Goal: Task Accomplishment & Management: Use online tool/utility

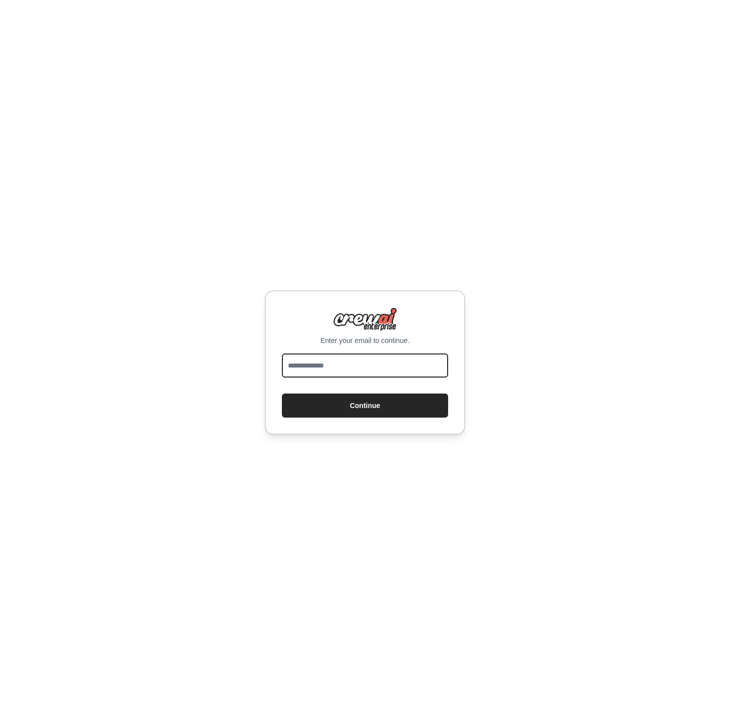
click at [354, 367] on input "email" at bounding box center [365, 366] width 166 height 24
type input "**********"
click at [345, 409] on button "Continue" at bounding box center [365, 406] width 166 height 24
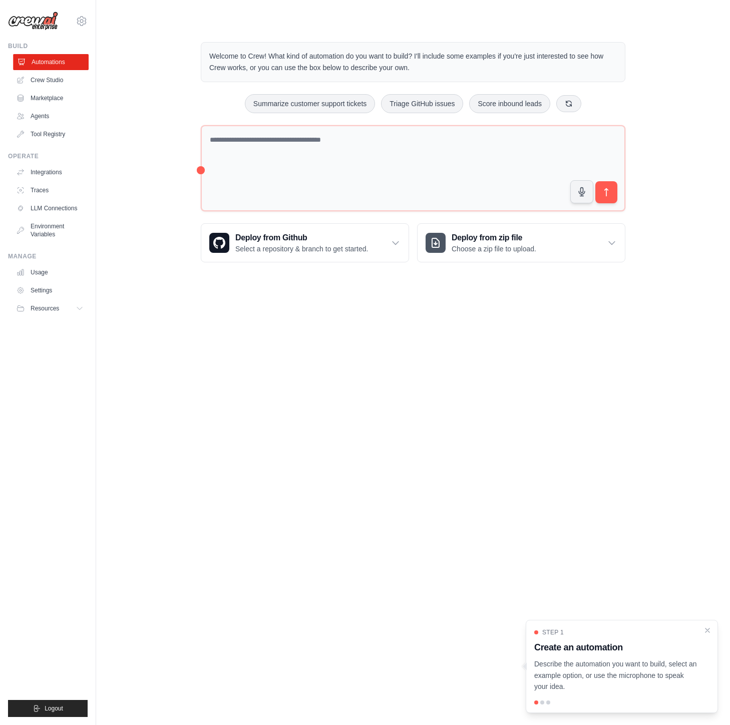
click at [41, 63] on link "Automations" at bounding box center [51, 62] width 76 height 16
click at [48, 81] on link "Crew Studio" at bounding box center [51, 80] width 76 height 16
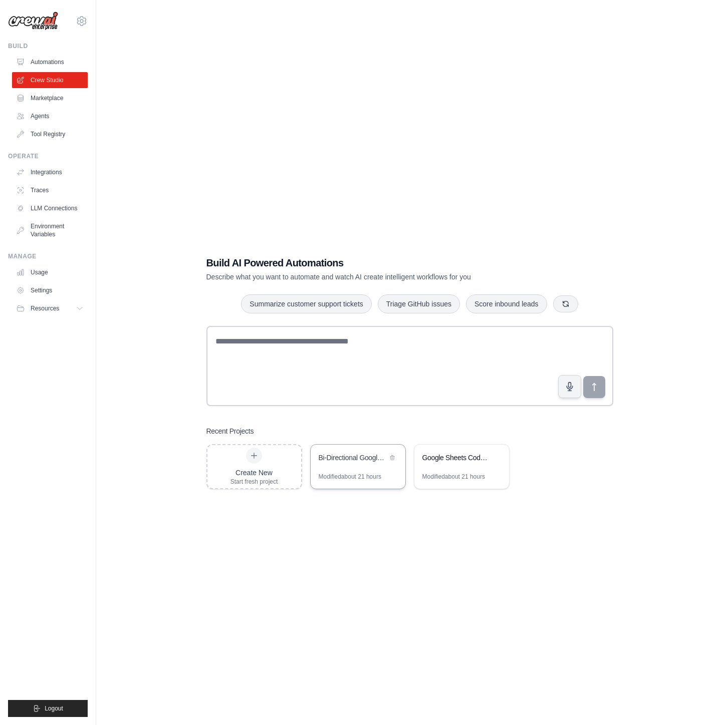
click at [381, 473] on div "Modified about 21 hours" at bounding box center [350, 477] width 63 height 8
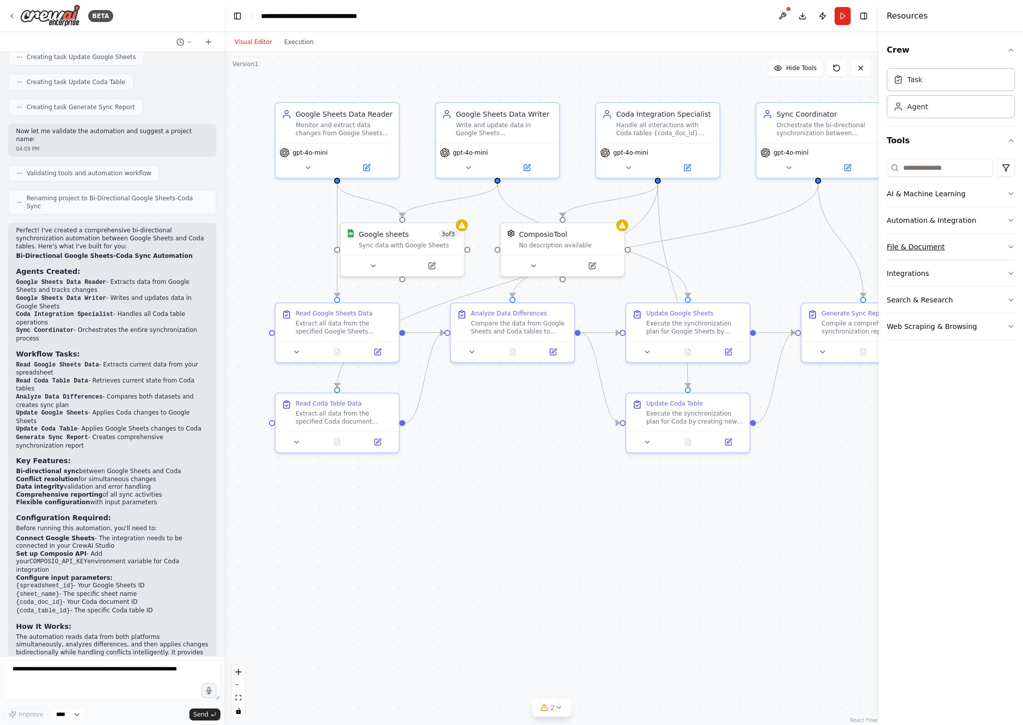
click at [730, 249] on icon "button" at bounding box center [1011, 247] width 8 height 8
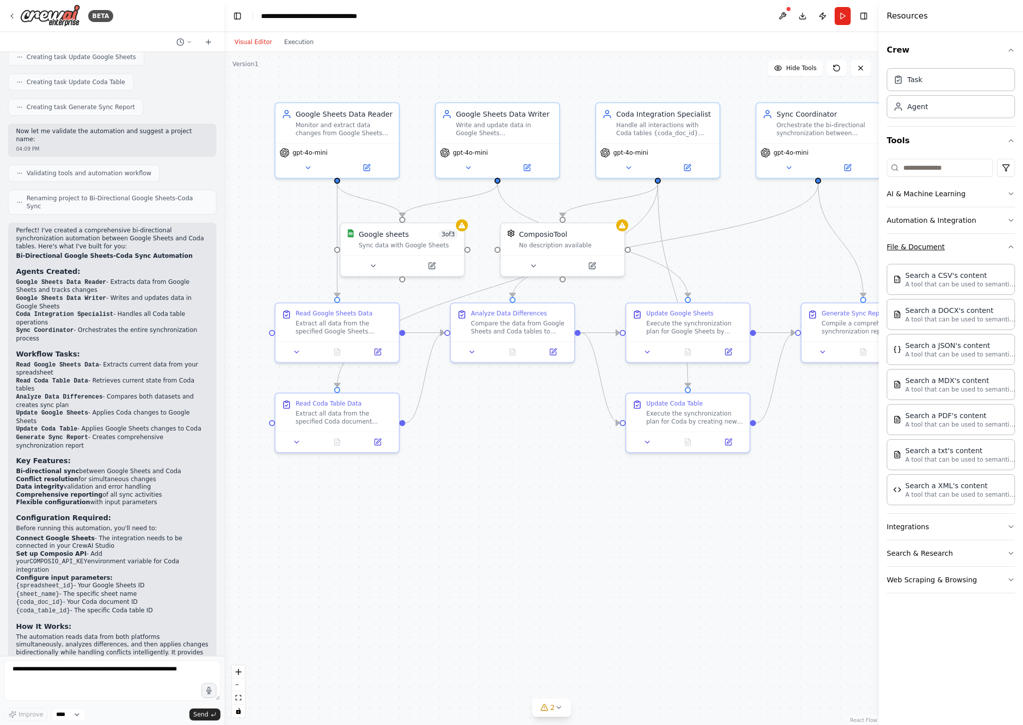
click at [730, 245] on icon "button" at bounding box center [1011, 247] width 8 height 8
